Goal: Task Accomplishment & Management: Use online tool/utility

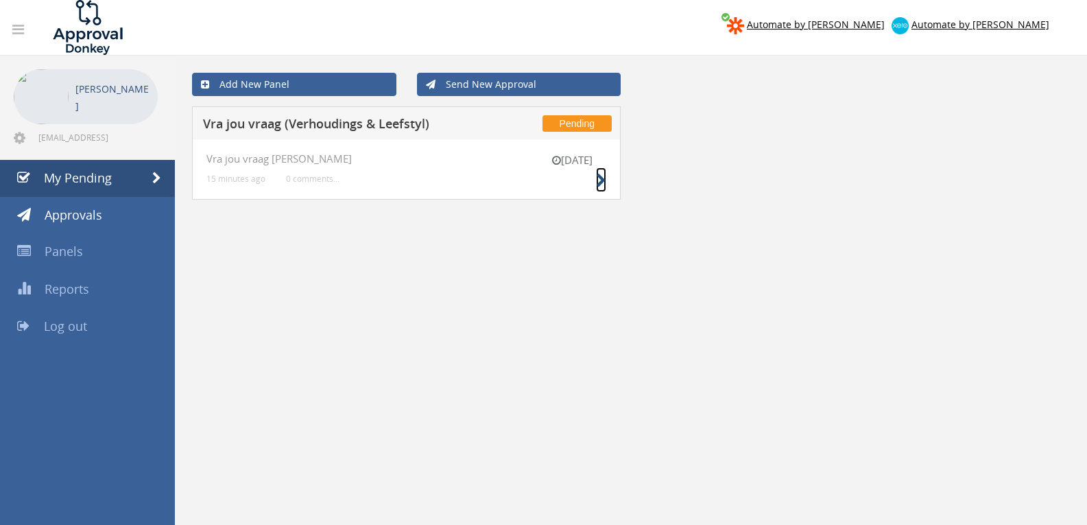
click at [598, 185] on icon at bounding box center [601, 180] width 10 height 14
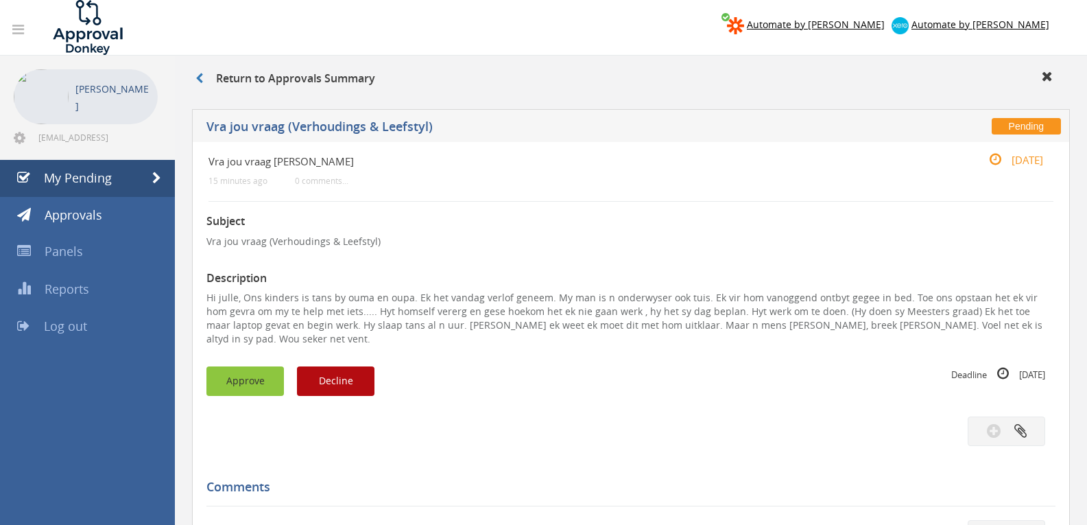
click at [232, 366] on button "Approve" at bounding box center [244, 380] width 77 height 29
